Goal: Information Seeking & Learning: Learn about a topic

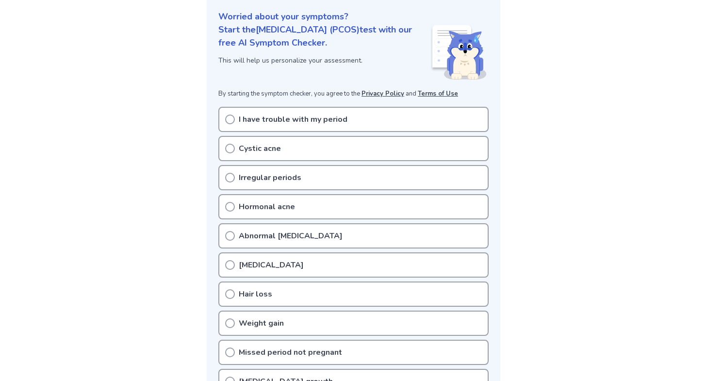
scroll to position [115, 0]
click at [226, 119] on circle at bounding box center [230, 120] width 9 height 9
